Goal: Information Seeking & Learning: Learn about a topic

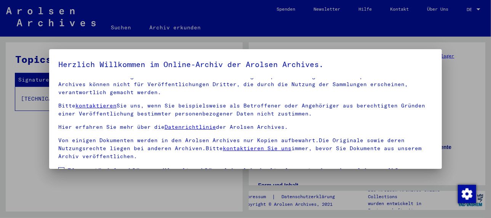
scroll to position [60, 0]
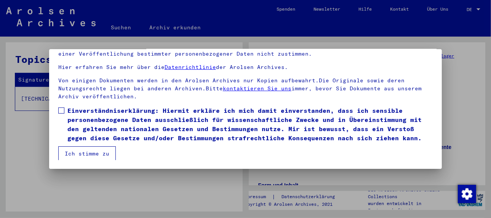
click at [61, 110] on span at bounding box center [61, 110] width 6 height 6
click at [86, 153] on button "Ich stimme zu" at bounding box center [86, 153] width 57 height 14
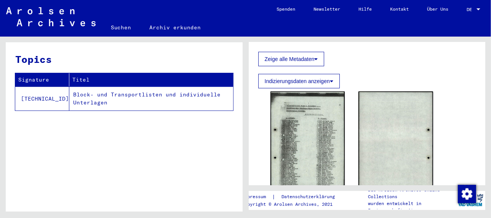
scroll to position [381, 0]
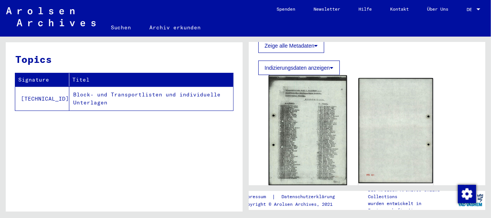
click at [306, 128] on img at bounding box center [307, 130] width 78 height 110
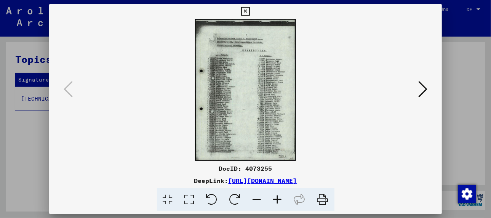
click at [275, 197] on icon at bounding box center [277, 199] width 21 height 23
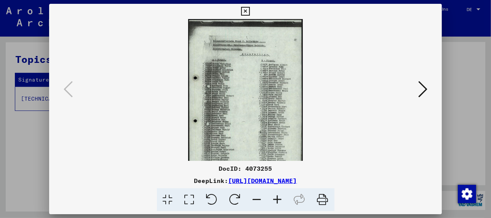
click at [275, 197] on icon at bounding box center [277, 199] width 21 height 23
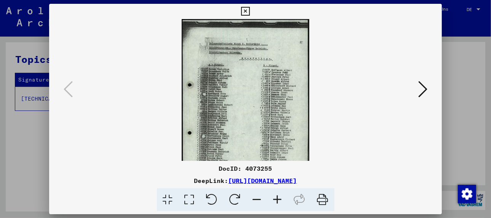
click at [275, 197] on icon at bounding box center [277, 199] width 21 height 23
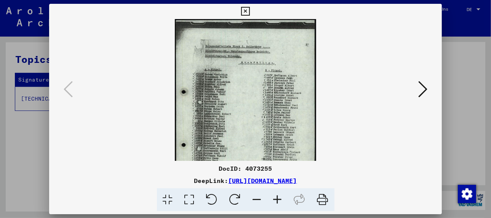
click at [275, 197] on icon at bounding box center [277, 199] width 21 height 23
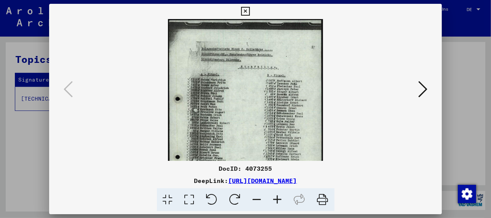
click at [275, 197] on icon at bounding box center [277, 199] width 21 height 23
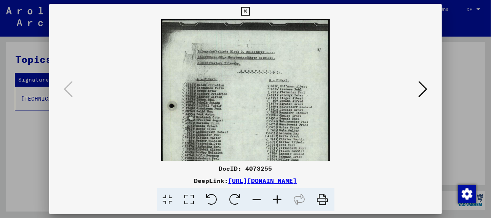
click at [275, 197] on icon at bounding box center [277, 199] width 21 height 23
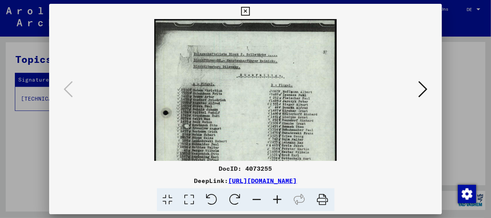
click at [275, 197] on icon at bounding box center [277, 199] width 21 height 23
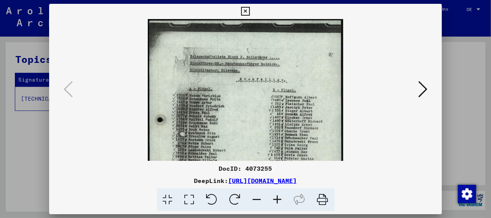
click at [275, 197] on icon at bounding box center [277, 199] width 21 height 23
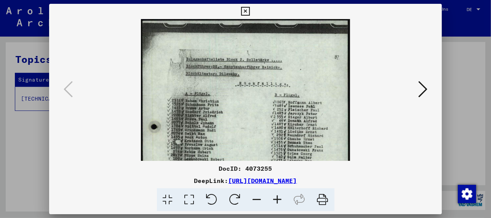
click at [275, 197] on icon at bounding box center [277, 199] width 21 height 23
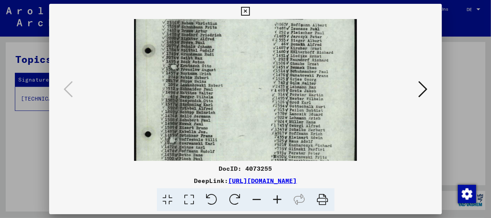
drag, startPoint x: 256, startPoint y: 140, endPoint x: 262, endPoint y: 56, distance: 84.0
click at [262, 56] on img at bounding box center [245, 92] width 223 height 313
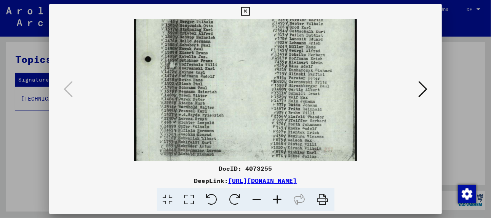
scroll to position [171, 0]
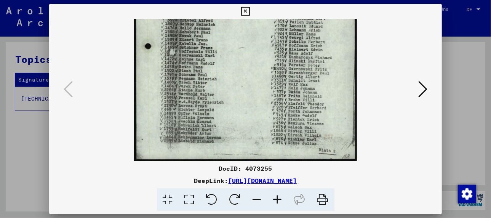
drag, startPoint x: 262, startPoint y: 123, endPoint x: 265, endPoint y: 35, distance: 88.8
click at [265, 35] on img at bounding box center [245, 4] width 223 height 313
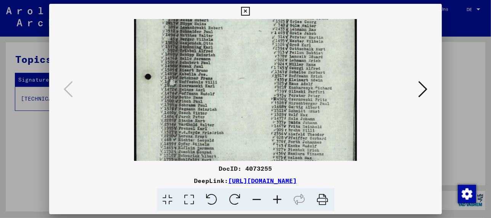
scroll to position [141, 0]
drag, startPoint x: 258, startPoint y: 110, endPoint x: 261, endPoint y: 135, distance: 25.7
click at [261, 135] on img at bounding box center [245, 35] width 223 height 313
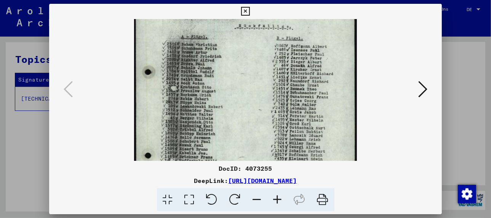
scroll to position [60, 0]
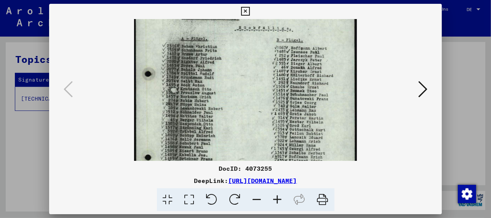
drag, startPoint x: 244, startPoint y: 60, endPoint x: 276, endPoint y: 142, distance: 88.2
click at [276, 142] on img at bounding box center [245, 115] width 223 height 313
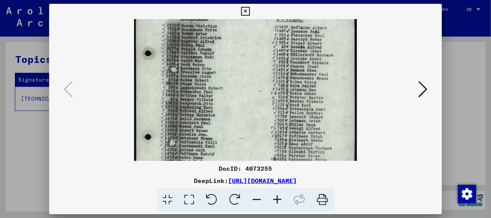
drag, startPoint x: 238, startPoint y: 121, endPoint x: 241, endPoint y: 97, distance: 24.1
click at [241, 97] on img at bounding box center [245, 95] width 223 height 313
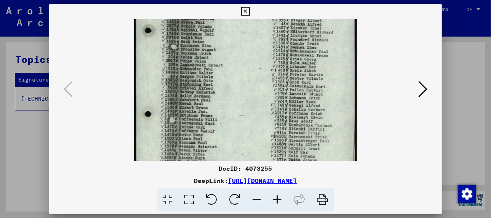
drag, startPoint x: 235, startPoint y: 130, endPoint x: 238, endPoint y: 105, distance: 25.3
click at [238, 105] on img at bounding box center [245, 72] width 223 height 313
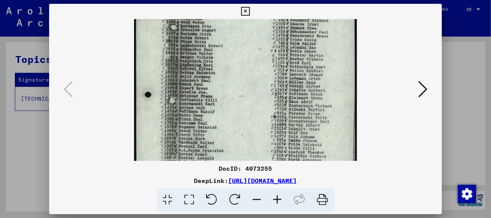
scroll to position [128, 0]
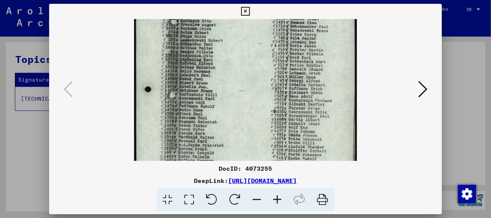
drag, startPoint x: 238, startPoint y: 141, endPoint x: 240, endPoint y: 114, distance: 27.1
click at [240, 114] on img at bounding box center [245, 47] width 223 height 313
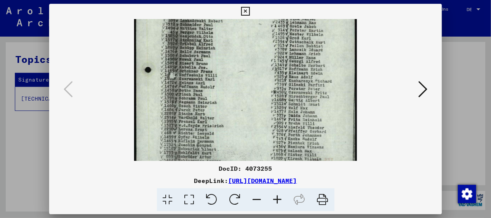
drag, startPoint x: 236, startPoint y: 142, endPoint x: 237, endPoint y: 117, distance: 24.8
click at [237, 117] on img at bounding box center [245, 28] width 223 height 313
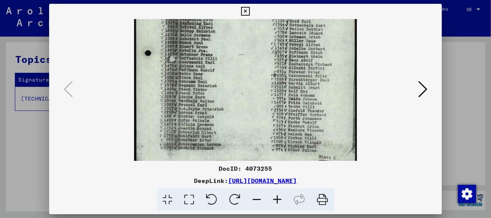
scroll to position [166, 0]
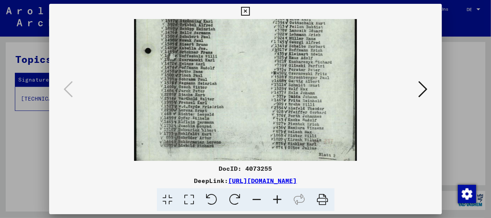
drag, startPoint x: 228, startPoint y: 139, endPoint x: 230, endPoint y: 120, distance: 19.6
click at [230, 120] on img at bounding box center [245, 9] width 223 height 313
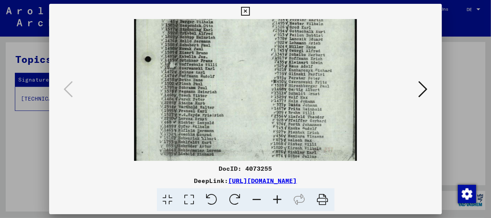
drag, startPoint x: 244, startPoint y: 118, endPoint x: 243, endPoint y: 129, distance: 10.3
click at [243, 129] on img at bounding box center [245, 17] width 223 height 313
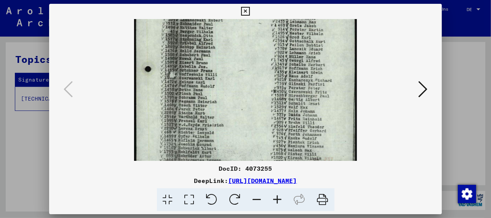
drag, startPoint x: 246, startPoint y: 107, endPoint x: 247, endPoint y: 121, distance: 13.7
click at [247, 121] on img at bounding box center [245, 27] width 223 height 313
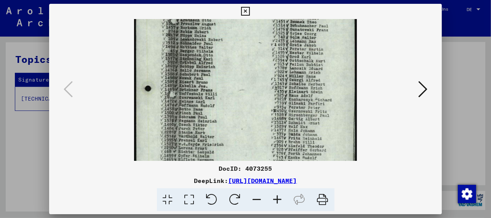
drag, startPoint x: 252, startPoint y: 101, endPoint x: 254, endPoint y: 125, distance: 24.0
click at [254, 125] on img at bounding box center [245, 46] width 223 height 313
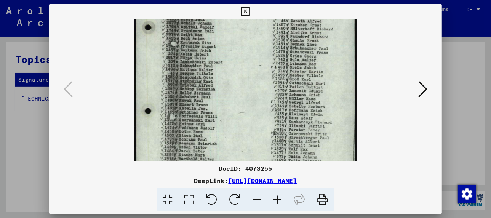
drag, startPoint x: 255, startPoint y: 94, endPoint x: 256, endPoint y: 121, distance: 27.8
click at [256, 121] on img at bounding box center [245, 69] width 223 height 313
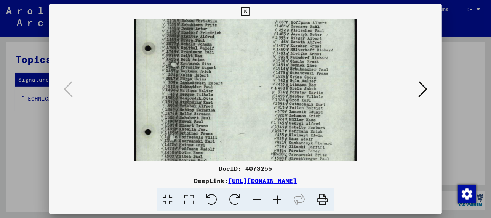
drag, startPoint x: 254, startPoint y: 88, endPoint x: 255, endPoint y: 113, distance: 24.4
click at [255, 113] on img at bounding box center [245, 90] width 223 height 313
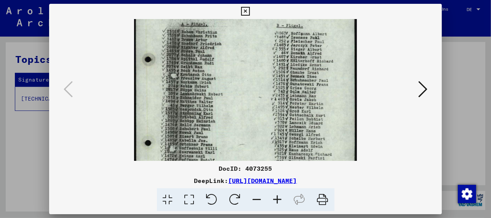
scroll to position [73, 0]
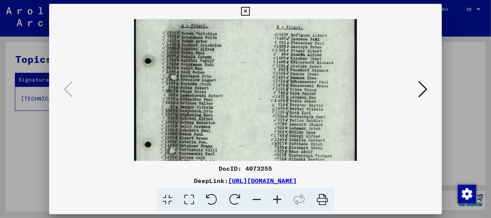
drag, startPoint x: 255, startPoint y: 83, endPoint x: 256, endPoint y: 98, distance: 14.9
click at [256, 98] on img at bounding box center [245, 102] width 223 height 313
click at [420, 90] on icon at bounding box center [422, 89] width 9 height 18
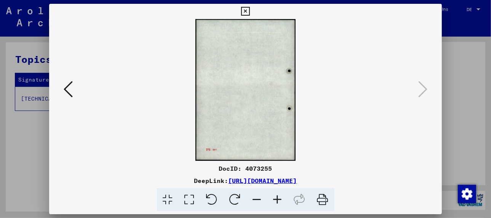
click at [72, 92] on icon at bounding box center [68, 89] width 9 height 18
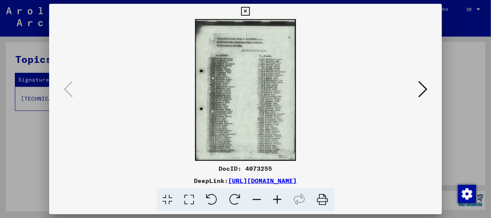
click at [240, 73] on img at bounding box center [245, 90] width 101 height 142
click at [275, 199] on icon at bounding box center [277, 199] width 21 height 23
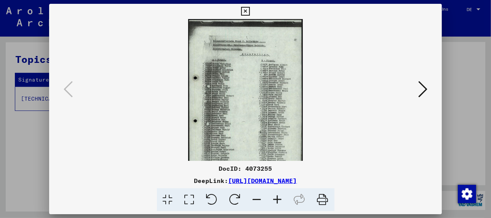
click at [275, 199] on icon at bounding box center [277, 199] width 21 height 23
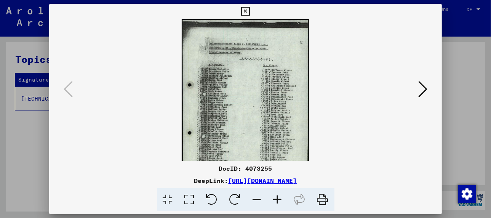
click at [275, 199] on icon at bounding box center [277, 199] width 21 height 23
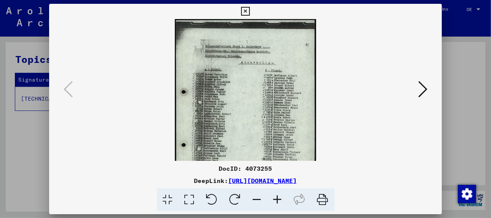
click at [275, 199] on icon at bounding box center [277, 199] width 21 height 23
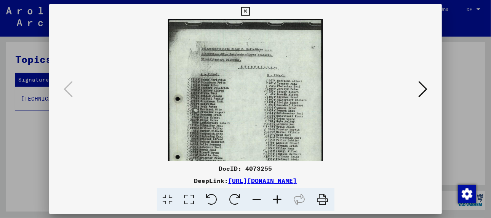
click at [275, 199] on icon at bounding box center [277, 199] width 21 height 23
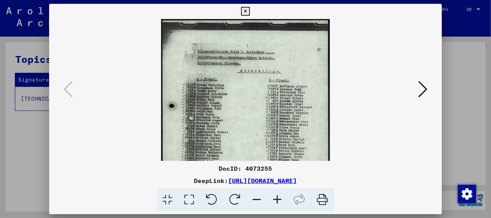
click at [275, 199] on icon at bounding box center [277, 199] width 21 height 23
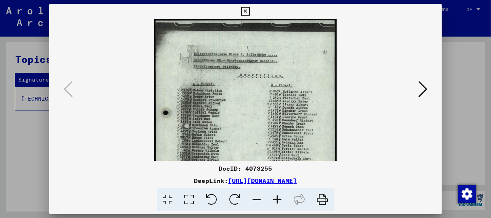
click at [275, 199] on icon at bounding box center [277, 199] width 21 height 23
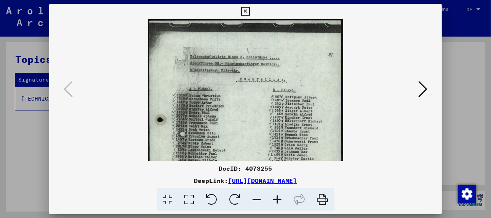
click at [275, 199] on icon at bounding box center [277, 199] width 21 height 23
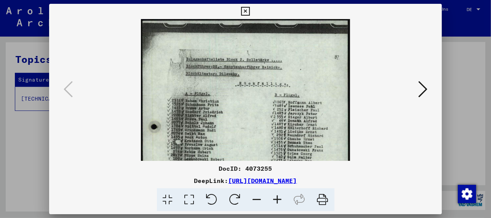
click at [277, 198] on icon at bounding box center [277, 199] width 21 height 23
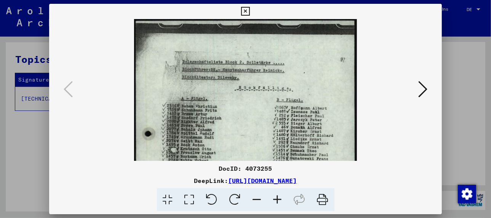
click at [280, 199] on icon at bounding box center [277, 199] width 21 height 23
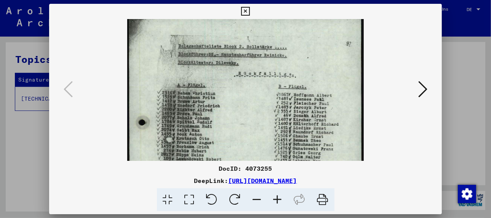
scroll to position [22, 0]
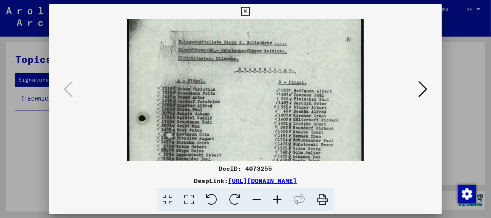
drag, startPoint x: 236, startPoint y: 139, endPoint x: 247, endPoint y: 114, distance: 27.1
click at [247, 114] on img at bounding box center [245, 163] width 236 height 332
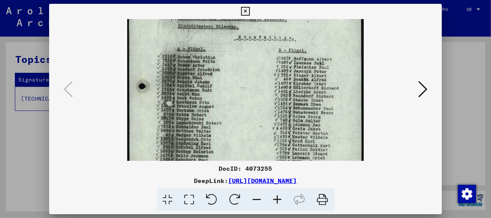
scroll to position [55, 0]
drag, startPoint x: 241, startPoint y: 144, endPoint x: 249, endPoint y: 109, distance: 36.1
click at [249, 109] on img at bounding box center [245, 130] width 236 height 332
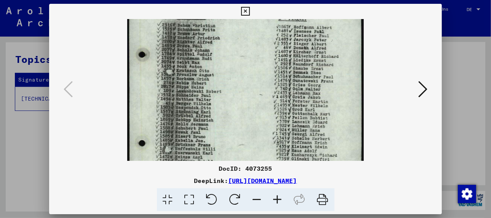
scroll to position [90, 0]
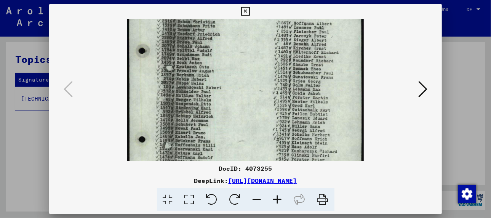
drag, startPoint x: 246, startPoint y: 140, endPoint x: 256, endPoint y: 99, distance: 42.3
click at [256, 99] on img at bounding box center [245, 95] width 236 height 332
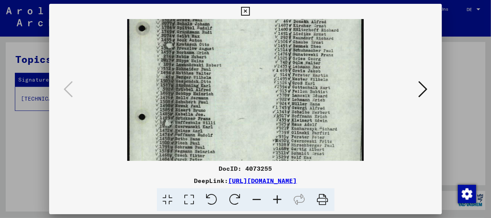
scroll to position [112, 0]
drag, startPoint x: 236, startPoint y: 120, endPoint x: 241, endPoint y: 96, distance: 24.9
click at [241, 96] on img at bounding box center [245, 73] width 236 height 332
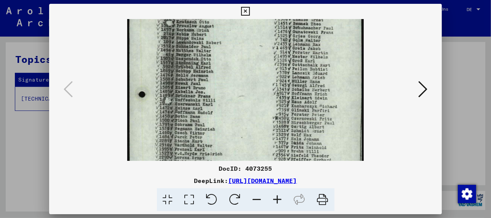
scroll to position [137, 0]
drag, startPoint x: 228, startPoint y: 114, endPoint x: 232, endPoint y: 89, distance: 24.9
click at [232, 89] on img at bounding box center [245, 48] width 236 height 332
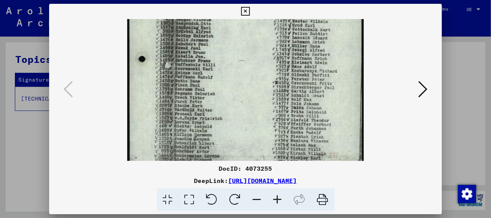
scroll to position [172, 0]
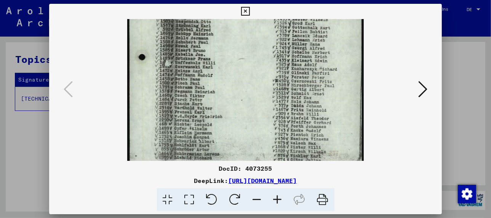
drag, startPoint x: 232, startPoint y: 113, endPoint x: 240, endPoint y: 74, distance: 40.5
click at [240, 74] on img at bounding box center [245, 13] width 236 height 332
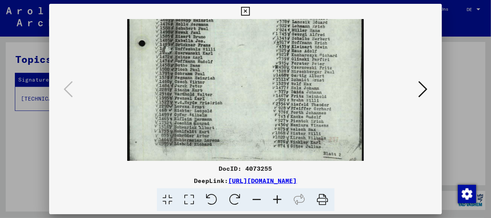
scroll to position [187, 0]
drag, startPoint x: 244, startPoint y: 117, endPoint x: 241, endPoint y: 99, distance: 18.0
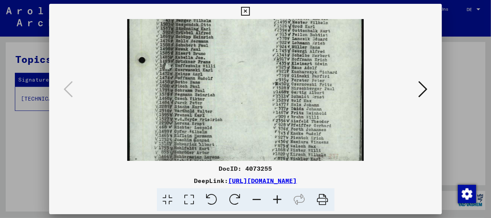
drag, startPoint x: 279, startPoint y: 114, endPoint x: 278, endPoint y: 136, distance: 21.4
click at [278, 136] on img at bounding box center [245, 16] width 236 height 332
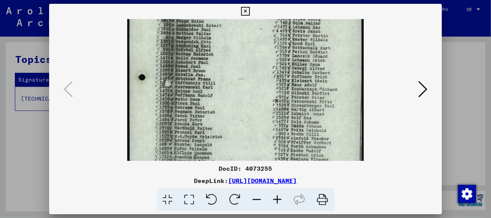
drag, startPoint x: 264, startPoint y: 101, endPoint x: 268, endPoint y: 122, distance: 21.7
click at [268, 122] on img at bounding box center [245, 33] width 236 height 332
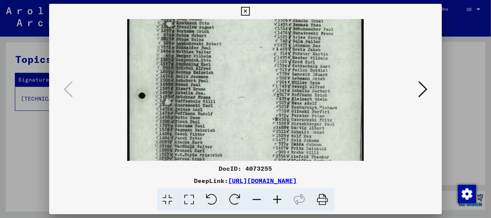
drag, startPoint x: 259, startPoint y: 94, endPoint x: 263, endPoint y: 117, distance: 23.2
click at [263, 117] on img at bounding box center [245, 51] width 236 height 332
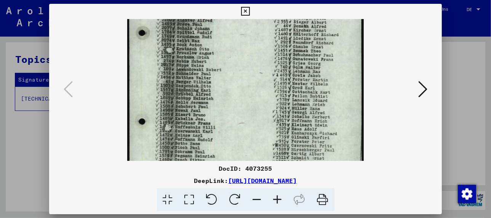
drag, startPoint x: 262, startPoint y: 73, endPoint x: 266, endPoint y: 101, distance: 28.5
click at [266, 101] on img at bounding box center [245, 77] width 236 height 332
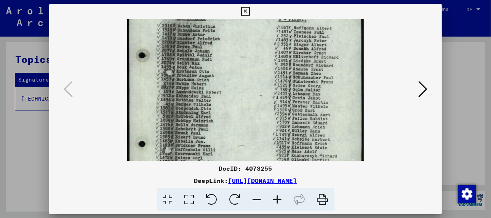
drag, startPoint x: 262, startPoint y: 64, endPoint x: 269, endPoint y: 91, distance: 28.6
click at [269, 91] on img at bounding box center [245, 100] width 236 height 332
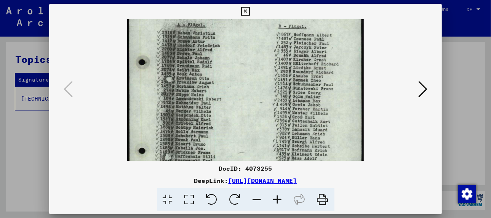
scroll to position [63, 0]
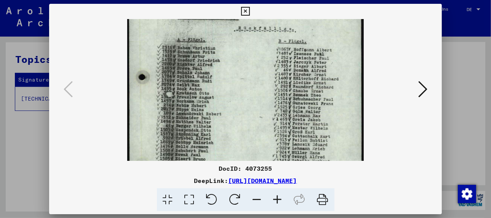
drag, startPoint x: 265, startPoint y: 46, endPoint x: 272, endPoint y: 69, distance: 24.1
click at [271, 69] on img at bounding box center [245, 121] width 236 height 332
